Goal: Task Accomplishment & Management: Manage account settings

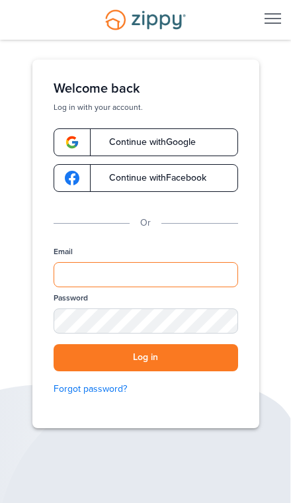
click at [124, 277] on input "Email" at bounding box center [146, 274] width 185 height 25
type input "**********"
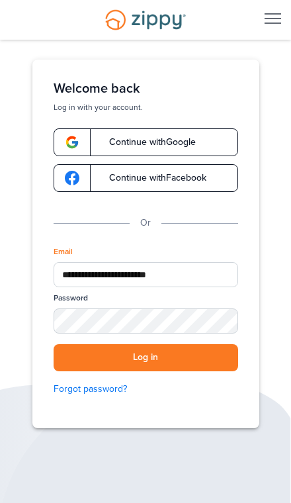
click at [146, 357] on button "Log in" at bounding box center [146, 357] width 185 height 27
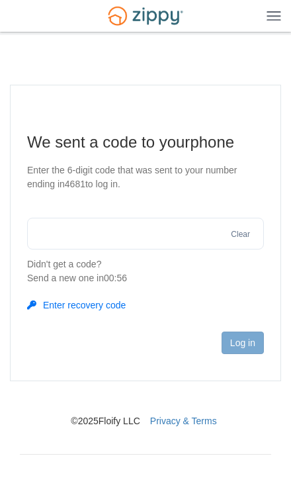
click at [152, 242] on input "text" at bounding box center [145, 234] width 237 height 32
type input "******"
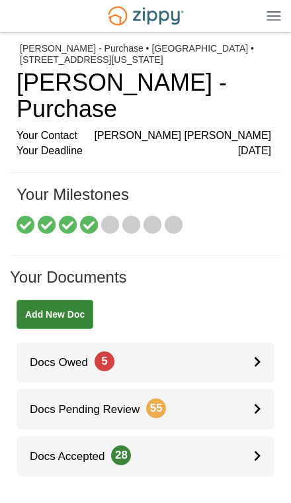
click at [263, 342] on div at bounding box center [264, 362] width 21 height 40
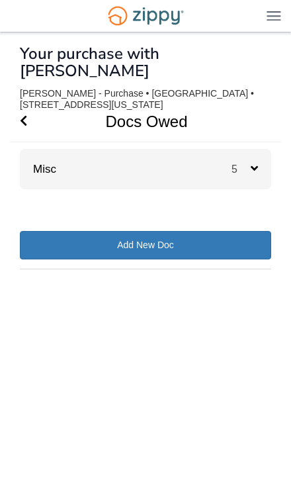
click at [258, 153] on div "5" at bounding box center [252, 169] width 40 height 40
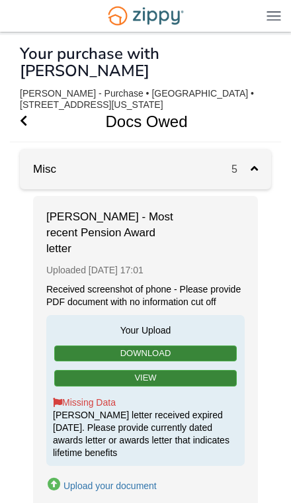
click at [23, 114] on icon "Go Back" at bounding box center [23, 120] width 7 height 12
click at [21, 114] on icon "Go Back" at bounding box center [23, 120] width 7 height 12
click at [24, 114] on icon "Go Back" at bounding box center [23, 120] width 7 height 12
click at [27, 114] on icon "Go Back" at bounding box center [23, 120] width 7 height 12
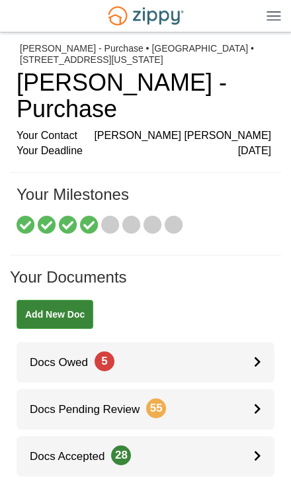
click at [191, 128] on span "Armando Rios Cebreros" at bounding box center [182, 135] width 177 height 15
click at [262, 144] on span "10 days ago" at bounding box center [254, 151] width 33 height 15
click at [65, 128] on div "Your Contact Armando Rios Cebreros" at bounding box center [144, 135] width 255 height 15
click at [281, 13] on img at bounding box center [274, 16] width 15 height 10
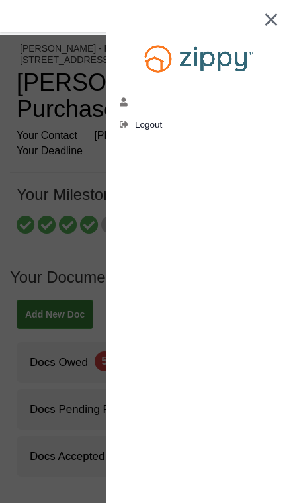
click at [145, 124] on span "Logout" at bounding box center [148, 125] width 27 height 10
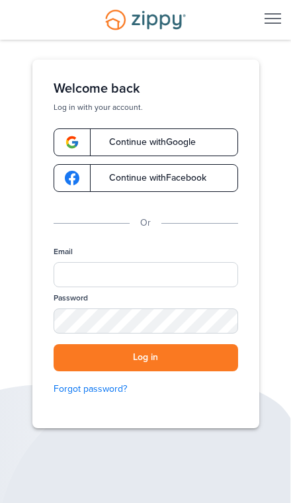
click at [142, 121] on div "Welcome back Log in with your account. Continue with Google Continue with Faceb…" at bounding box center [145, 244] width 227 height 369
